Goal: Information Seeking & Learning: Learn about a topic

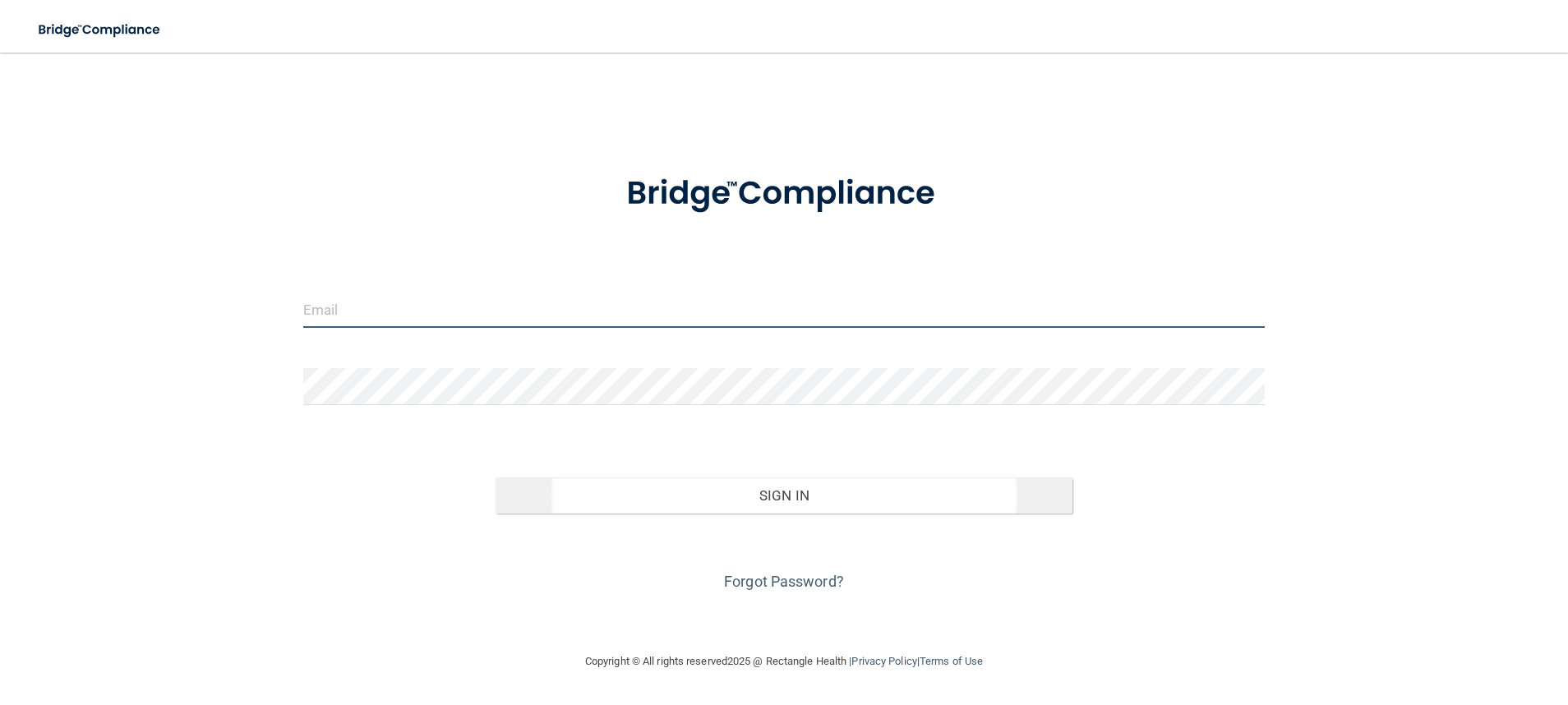
type input "[EMAIL_ADDRESS][DOMAIN_NAME]"
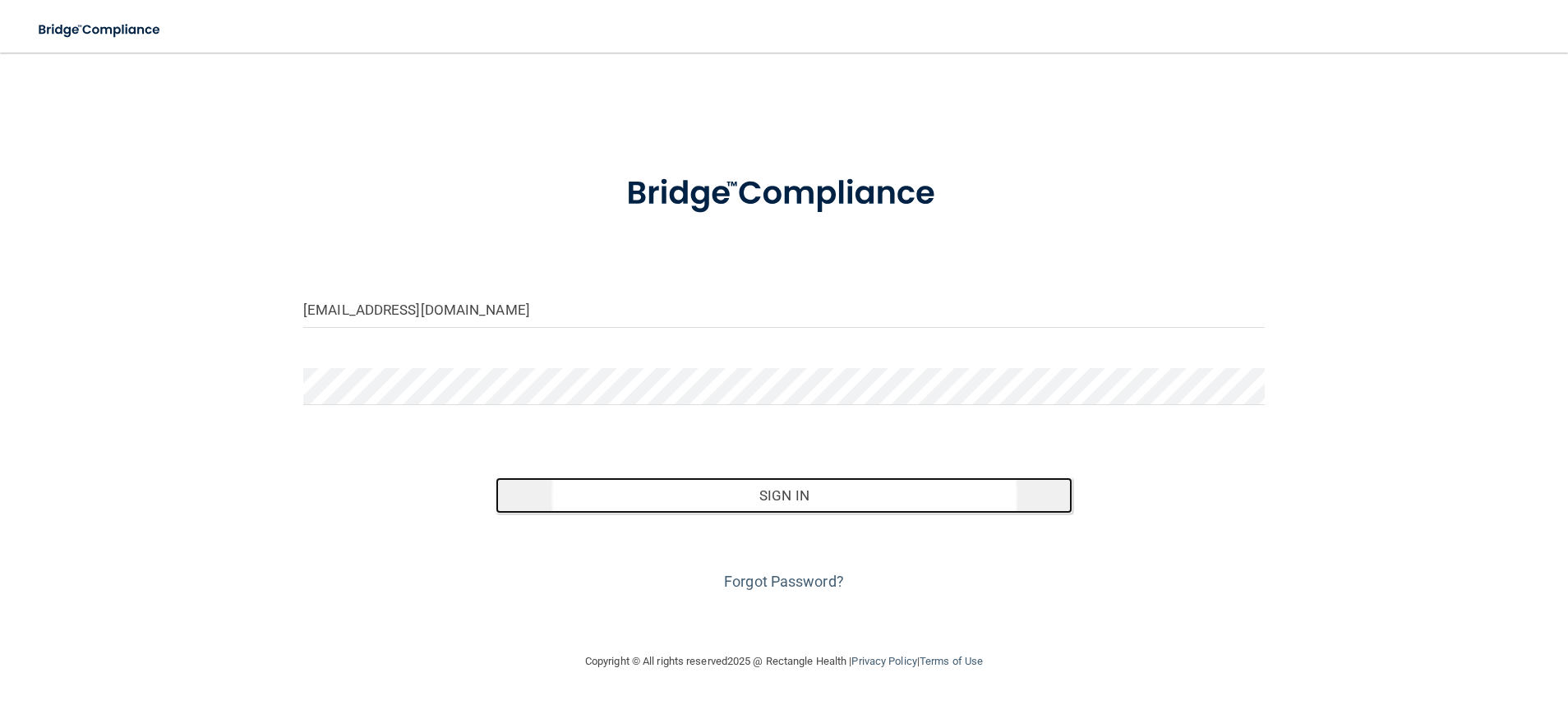
click at [917, 482] on button "Sign In" at bounding box center [783, 495] width 577 height 36
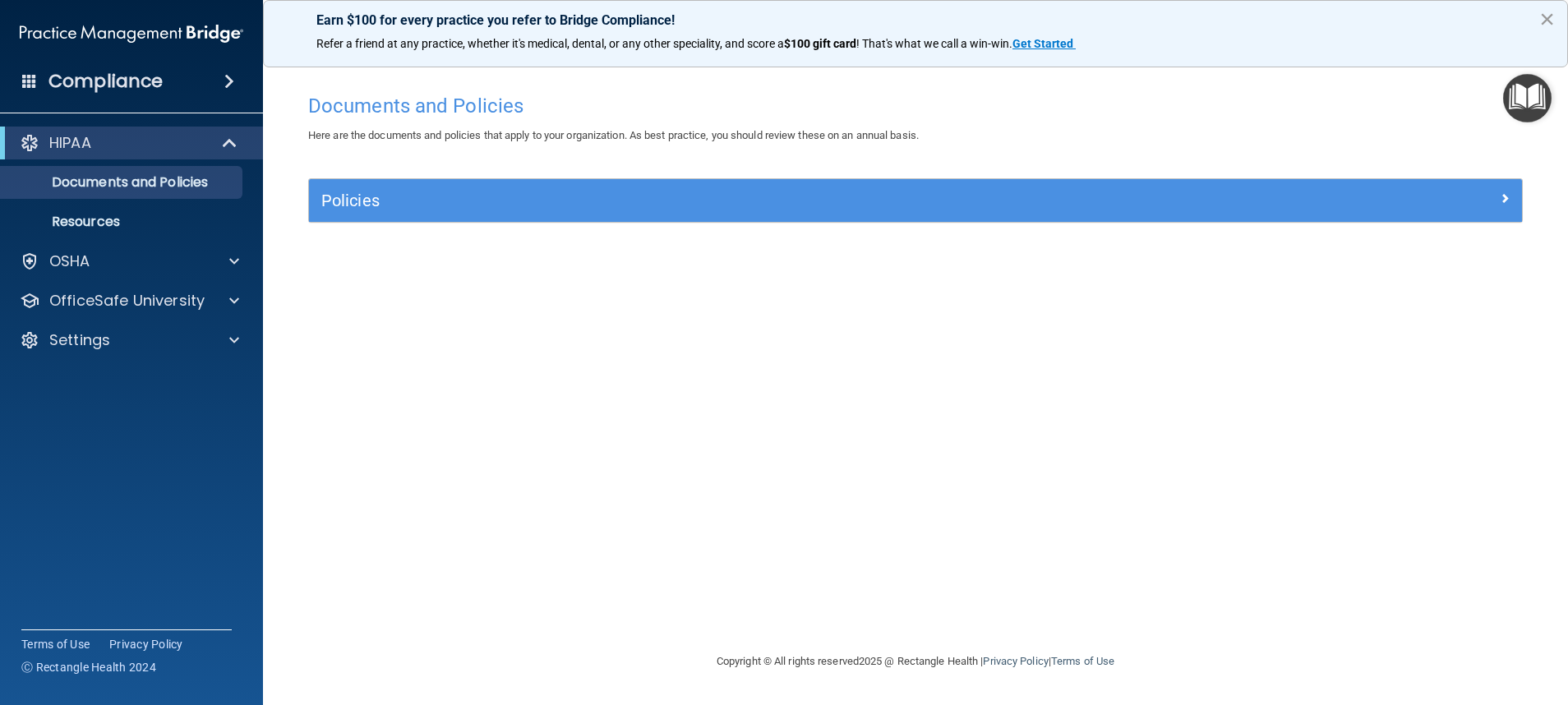
click at [1544, 21] on button "×" at bounding box center [1546, 19] width 16 height 26
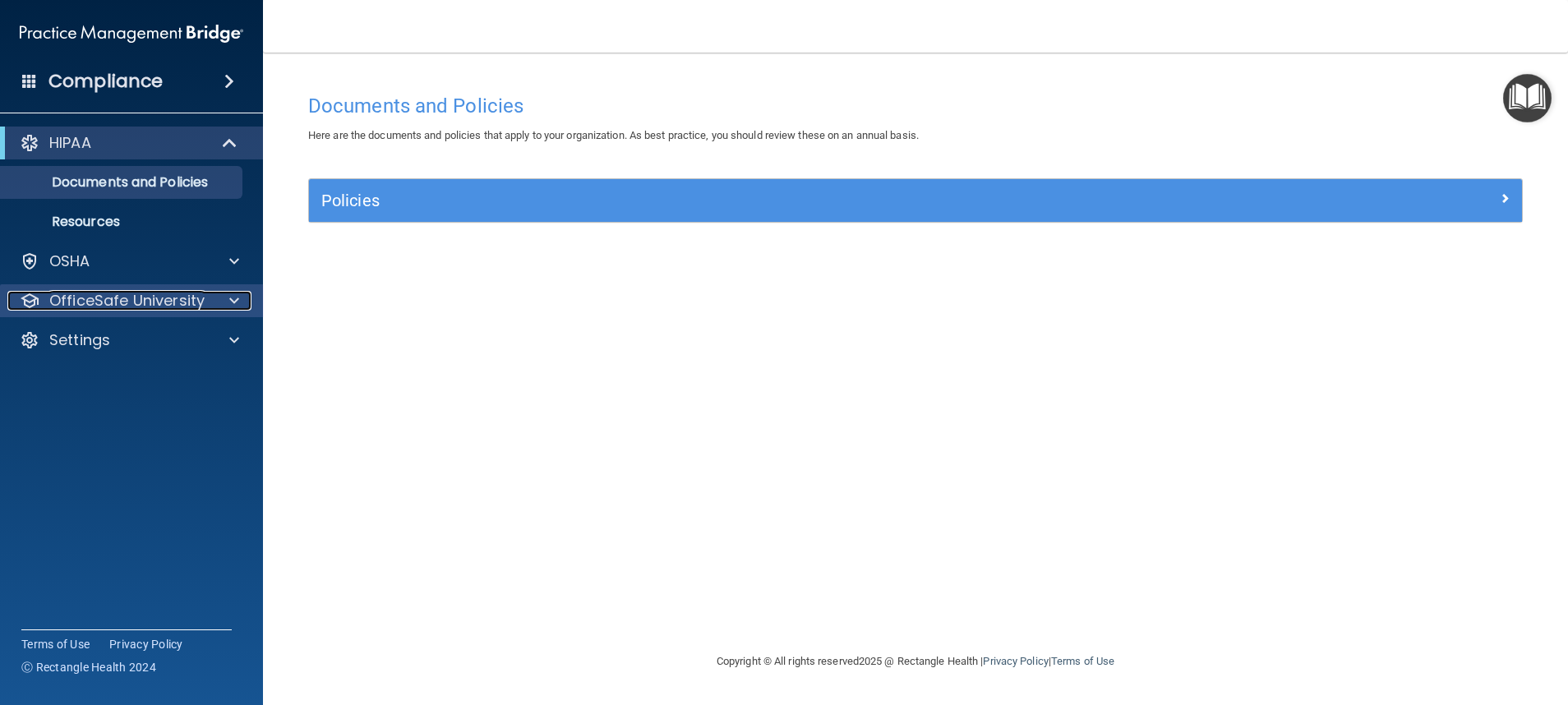
click at [155, 301] on p "OfficeSafe University" at bounding box center [126, 300] width 155 height 20
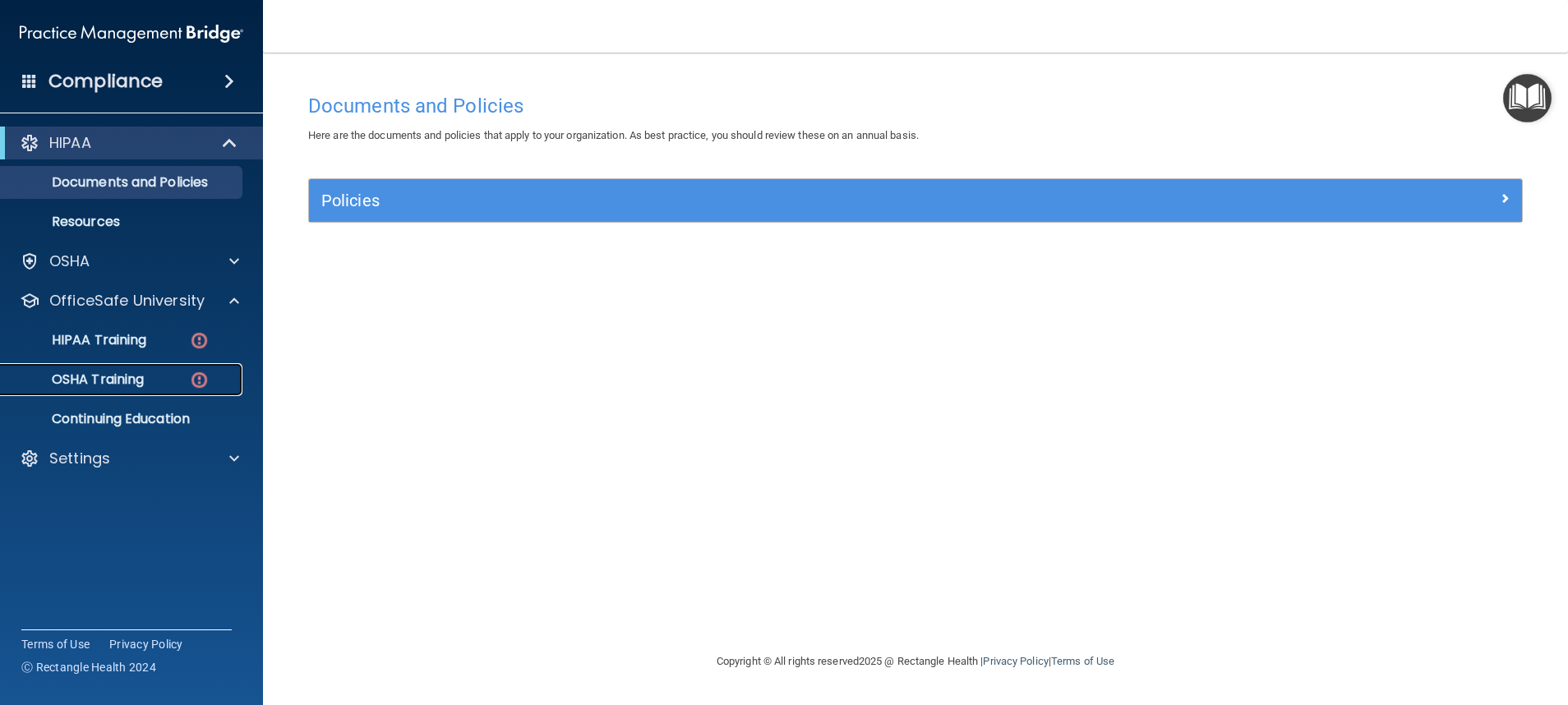
click at [138, 380] on p "OSHA Training" at bounding box center [76, 379] width 133 height 16
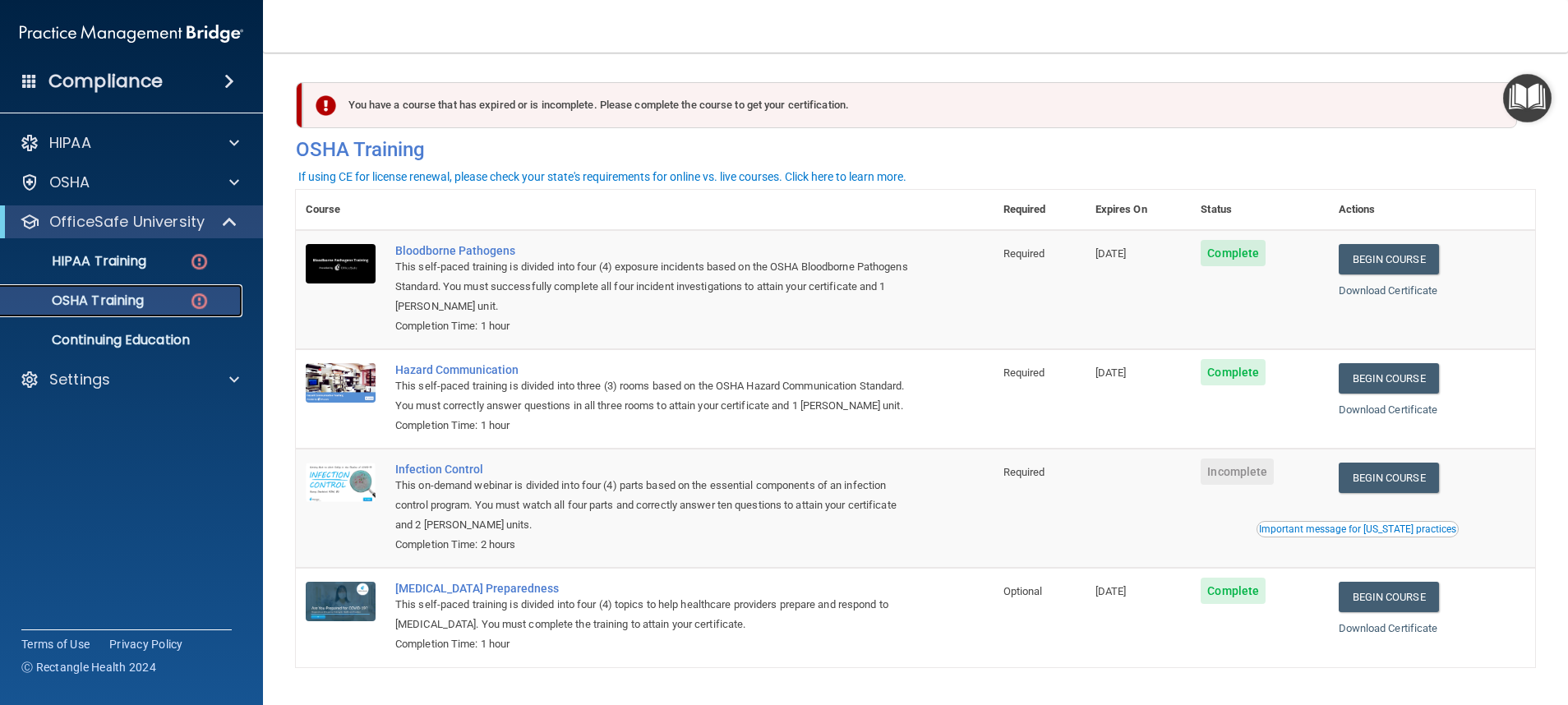
scroll to position [71, 0]
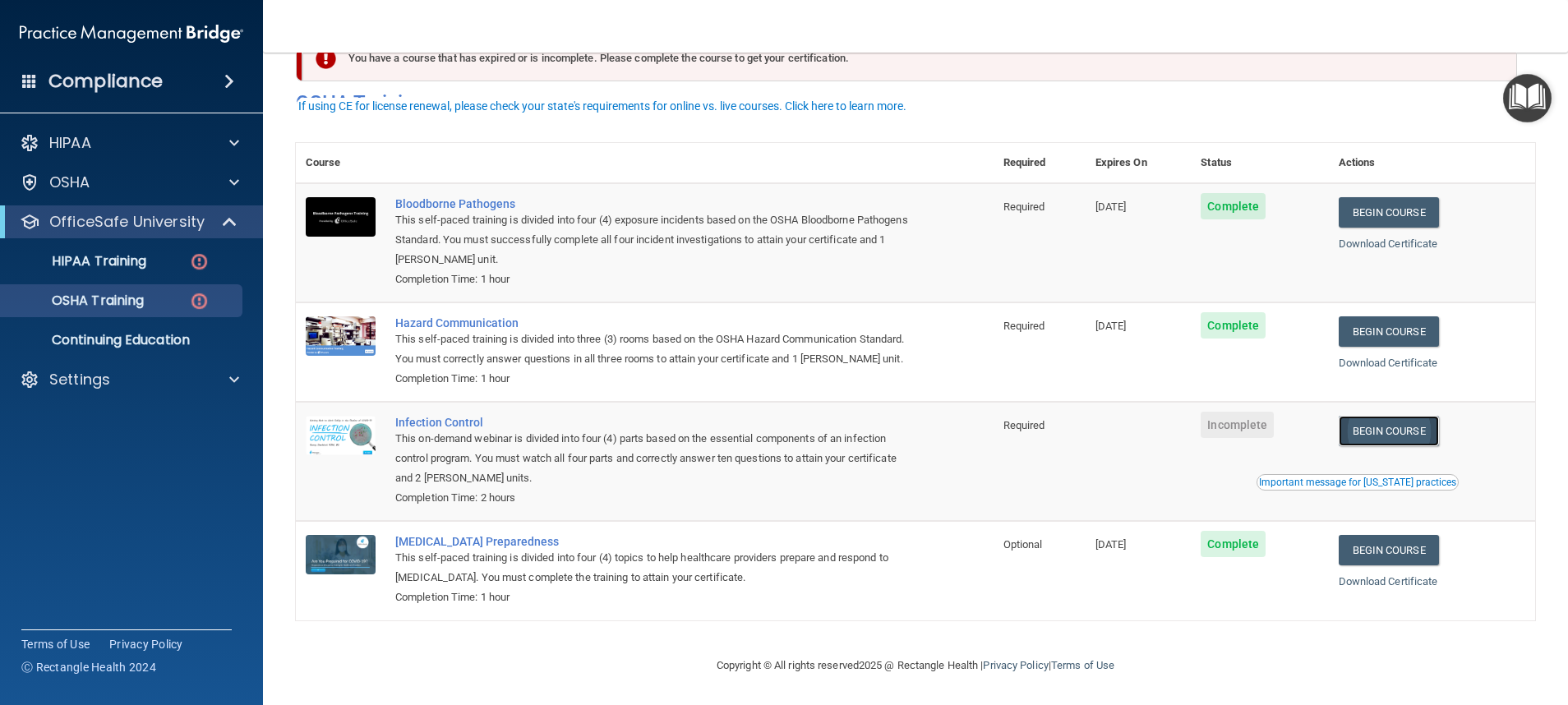
click at [1407, 421] on link "Begin Course" at bounding box center [1388, 431] width 101 height 30
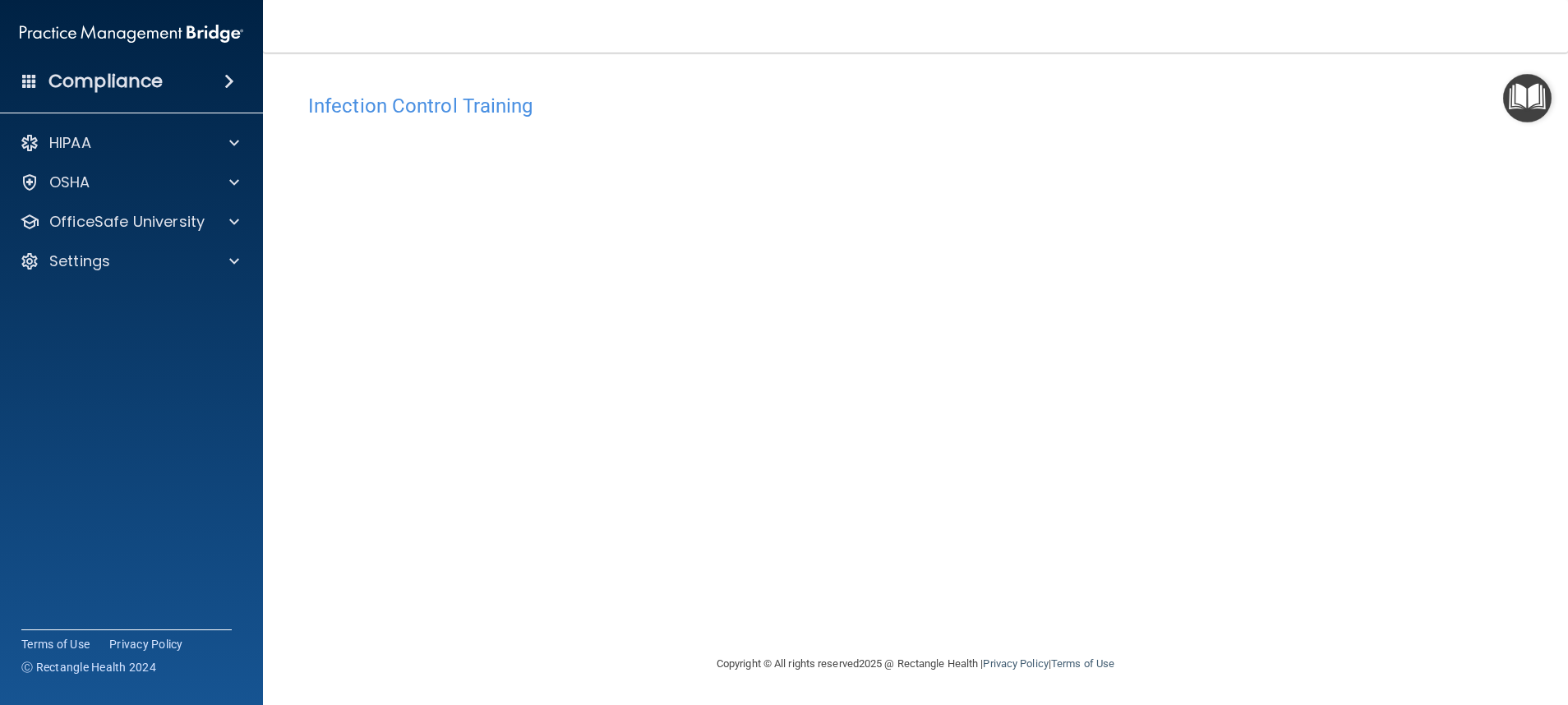
click at [1407, 421] on div "Infection Control Training This course doesn’t expire until . Are you sure you …" at bounding box center [915, 370] width 1239 height 569
click at [1543, 93] on img "Open Resource Center" at bounding box center [1528, 99] width 49 height 49
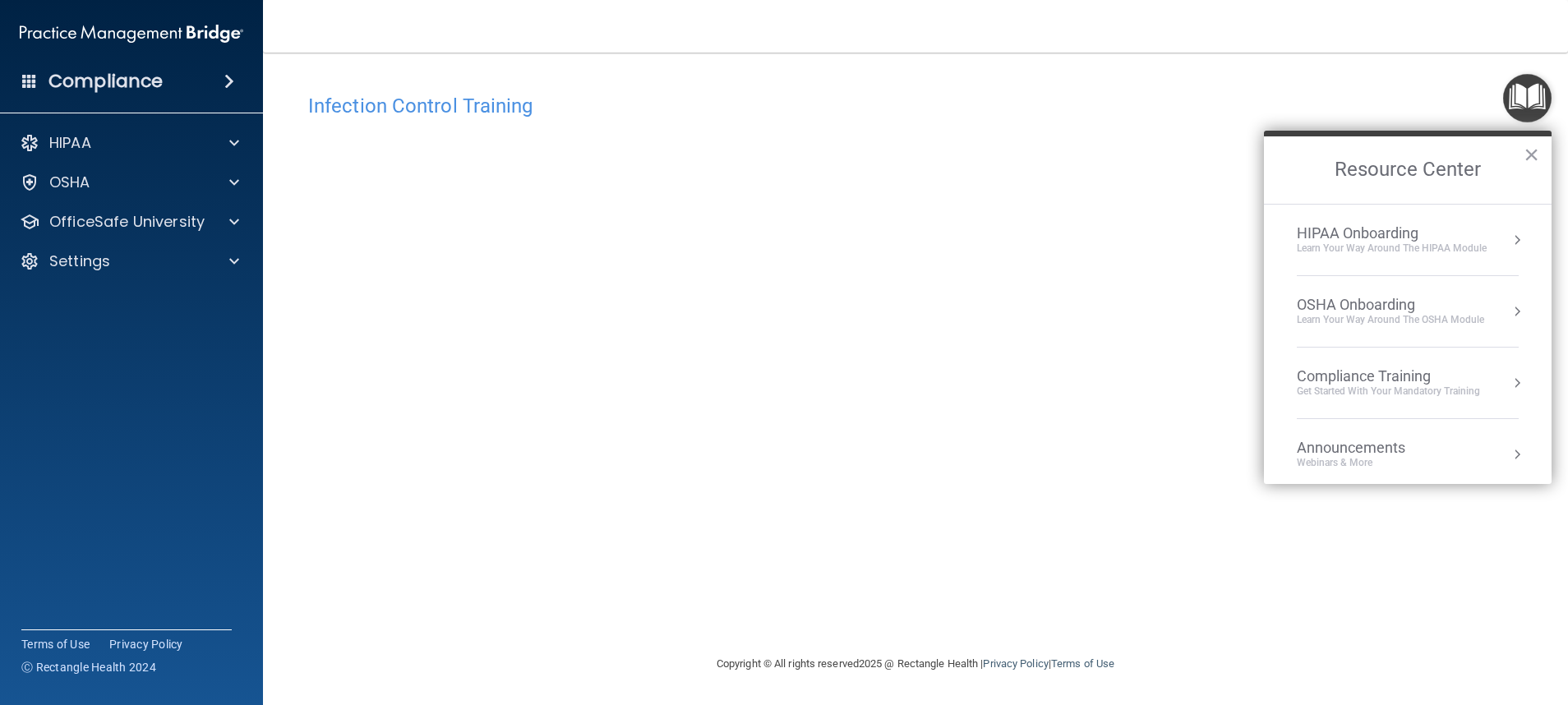
click at [1224, 353] on div "Infection Control Training This course doesn’t expire until . Are you sure you …" at bounding box center [915, 370] width 1239 height 569
click at [1532, 151] on button "×" at bounding box center [1531, 154] width 16 height 26
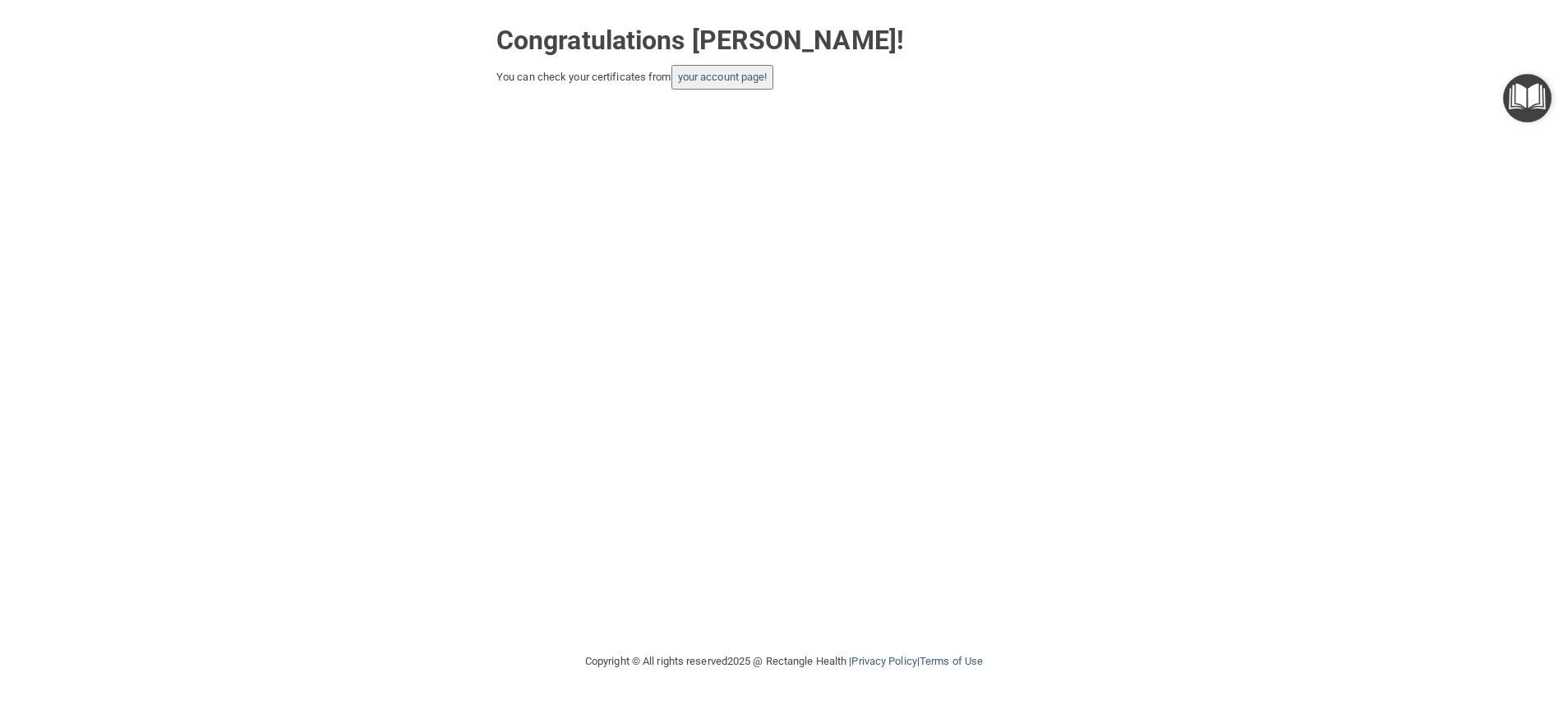
click at [728, 68] on button "your account page!" at bounding box center [722, 77] width 103 height 24
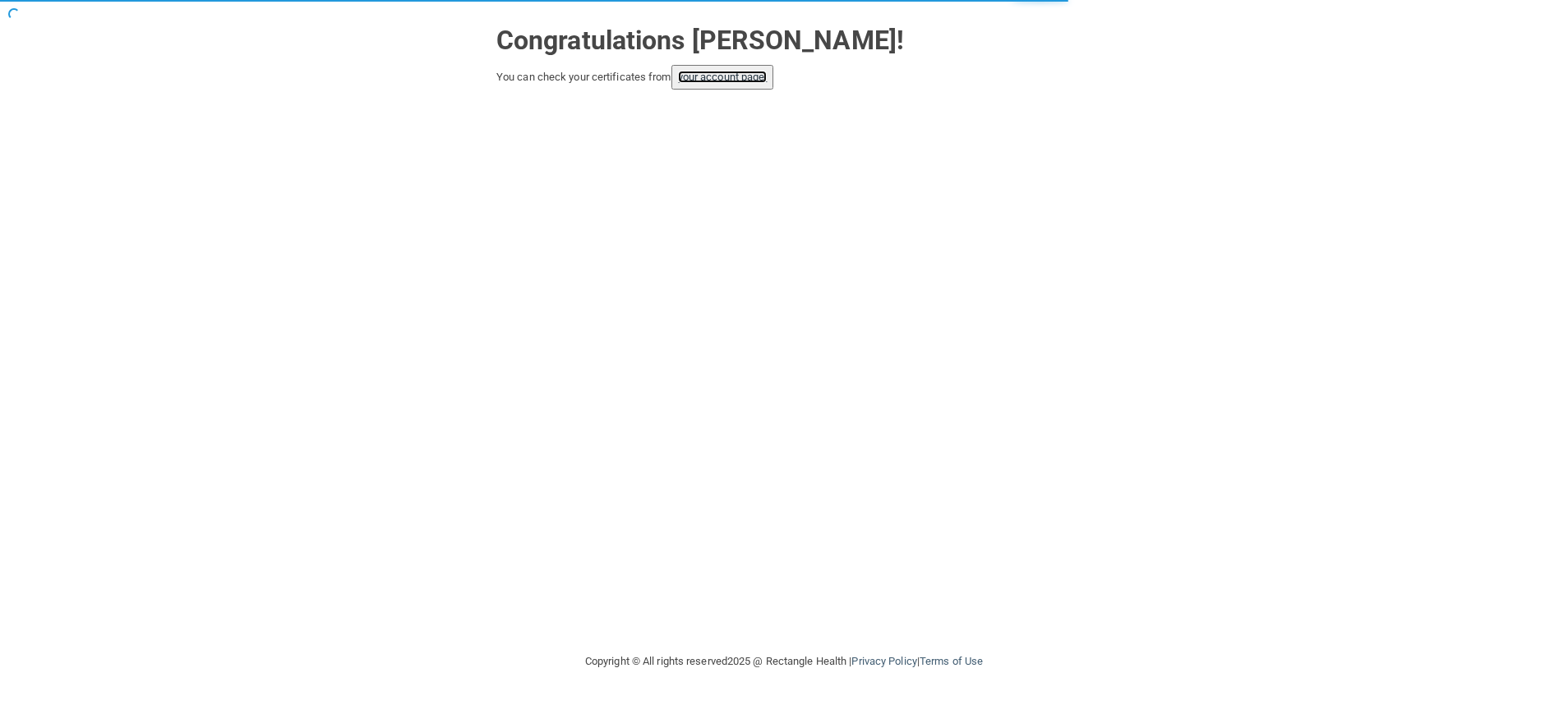
click at [715, 74] on link "your account page!" at bounding box center [722, 76] width 89 height 12
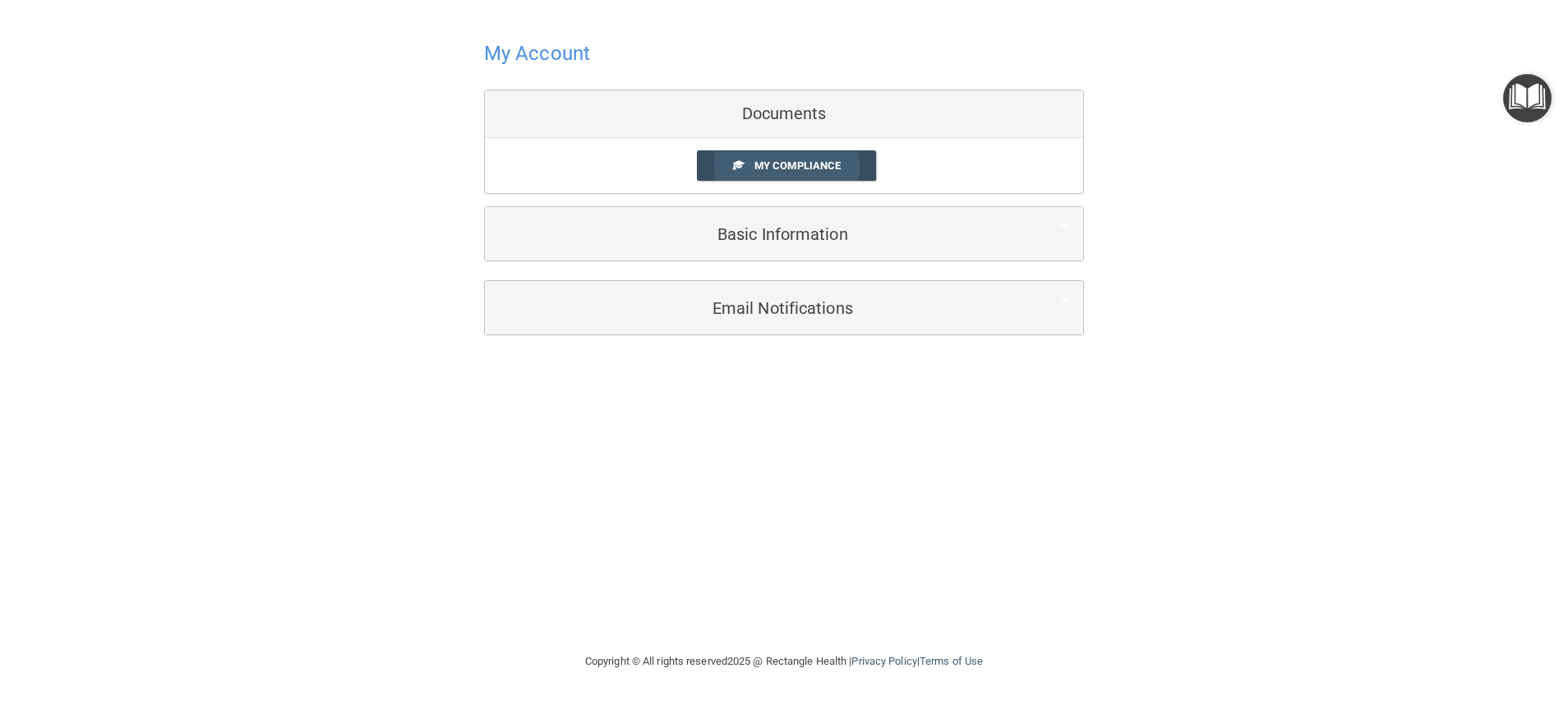
click at [799, 166] on span "My Compliance" at bounding box center [797, 165] width 87 height 12
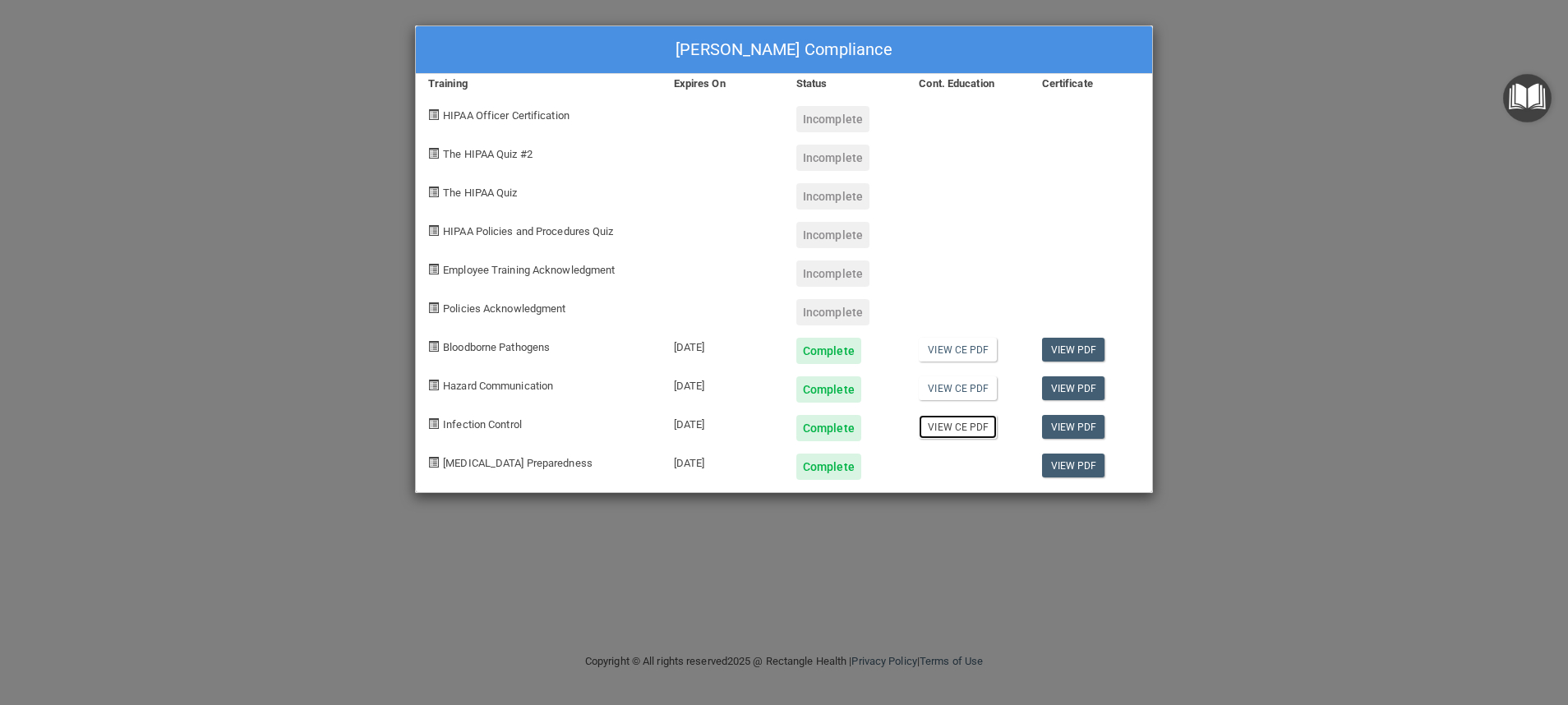
click at [966, 418] on link "View CE PDF" at bounding box center [957, 426] width 78 height 24
click at [1073, 423] on link "View PDF" at bounding box center [1073, 426] width 63 height 24
click at [495, 268] on span "Employee Training Acknowledgment" at bounding box center [529, 269] width 171 height 12
click at [1516, 109] on img "Open Resource Center" at bounding box center [1528, 99] width 49 height 49
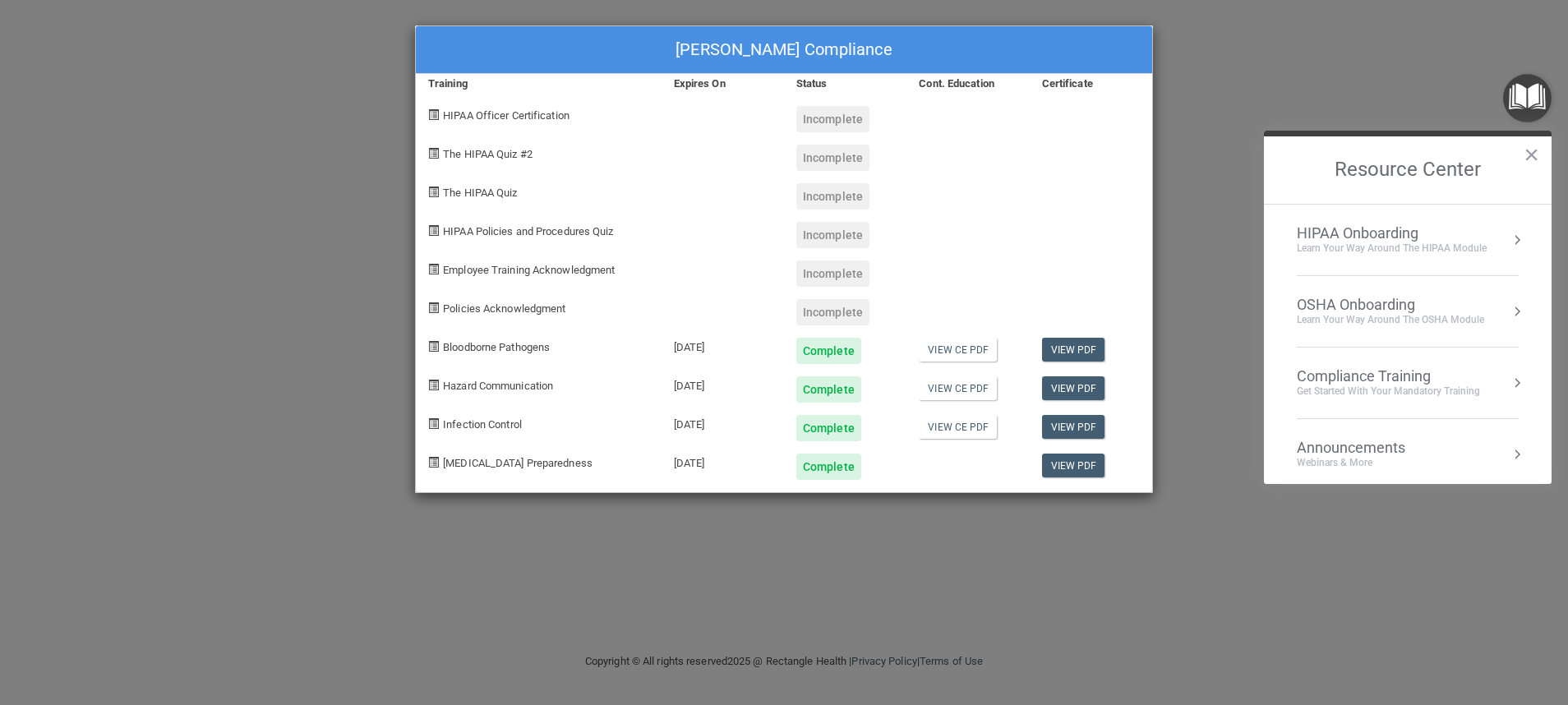
scroll to position [92, 0]
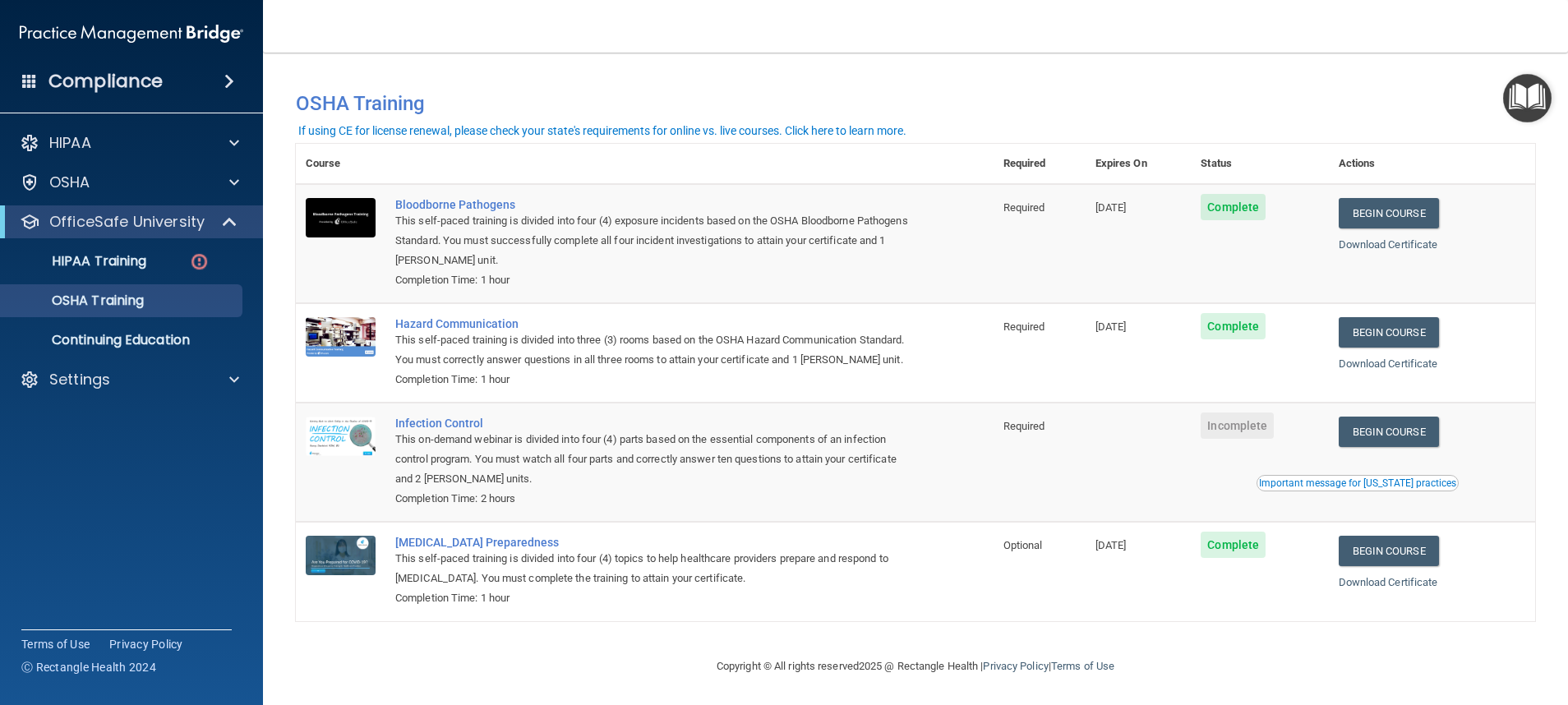
drag, startPoint x: 543, startPoint y: 353, endPoint x: 383, endPoint y: 149, distance: 259.3
click at [383, 149] on table "Course Required Expires On Status Actions Bloodborne Pathogens This self-paced …" at bounding box center [915, 382] width 1239 height 477
click at [632, 489] on div "This on-demand webinar is divided into four (4) parts based on the essential co…" at bounding box center [653, 459] width 516 height 59
